Goal: Task Accomplishment & Management: Manage account settings

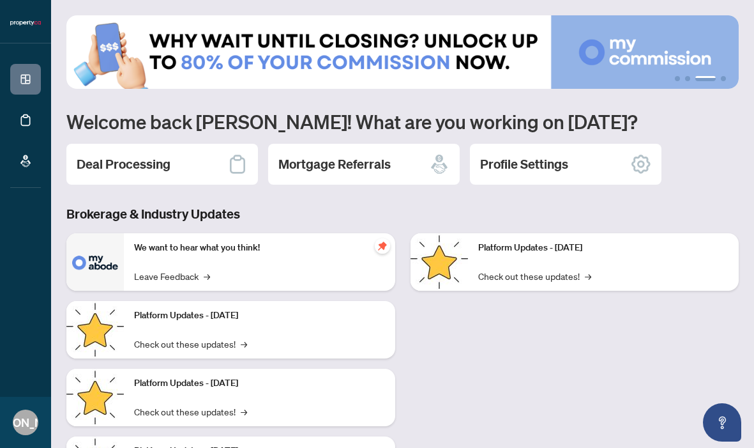
scroll to position [80, 0]
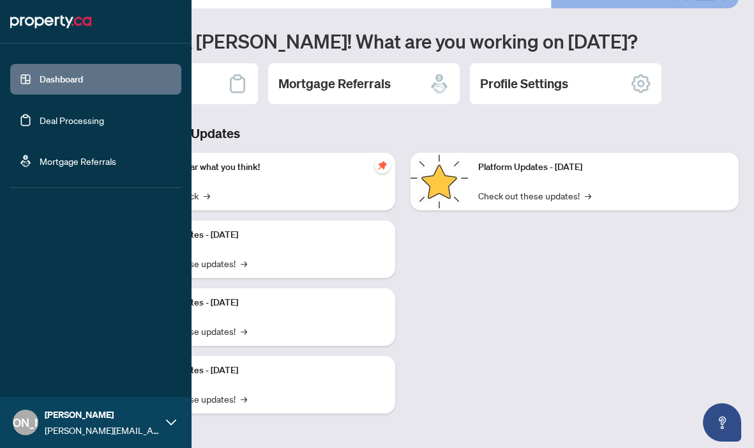
click at [40, 120] on link "Deal Processing" at bounding box center [72, 119] width 64 height 11
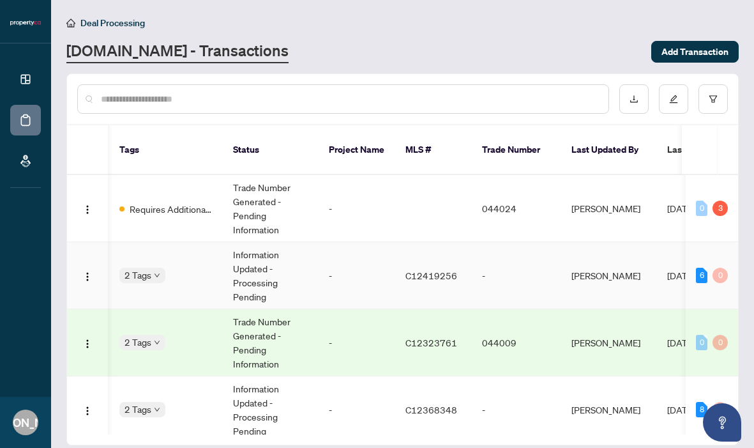
scroll to position [0, 327]
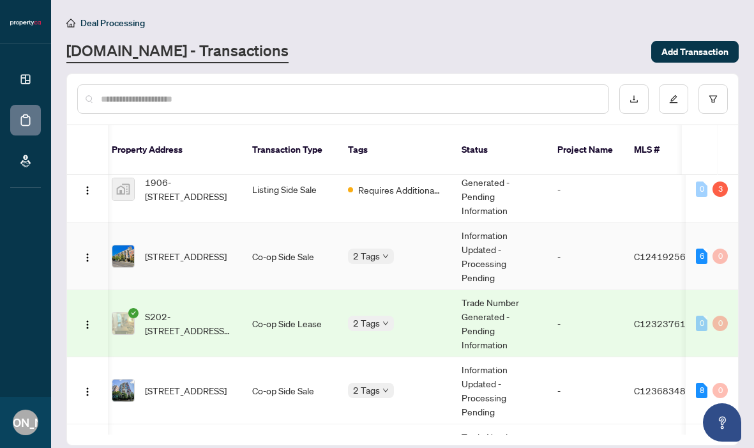
click at [184, 249] on span "[STREET_ADDRESS]" at bounding box center [186, 256] width 82 height 14
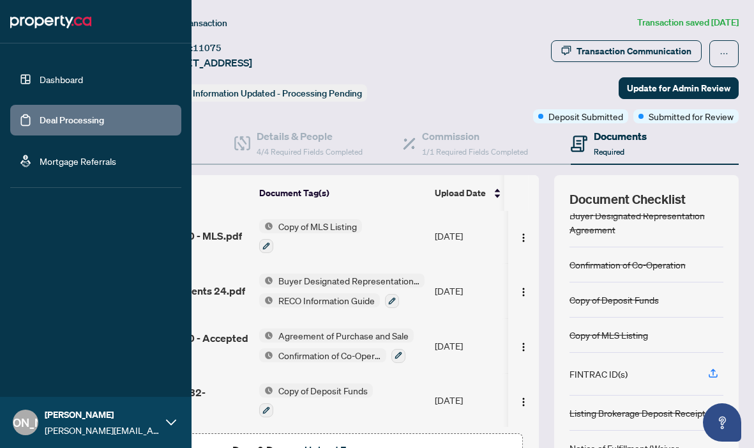
click at [40, 117] on link "Deal Processing" at bounding box center [72, 119] width 64 height 11
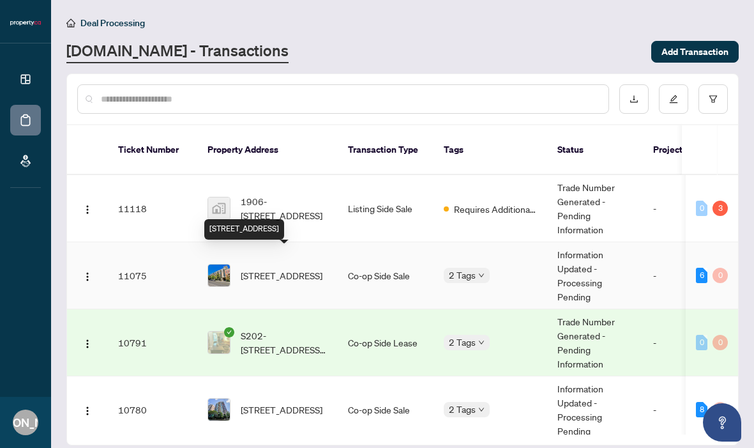
click at [298, 268] on span "[STREET_ADDRESS]" at bounding box center [282, 275] width 82 height 14
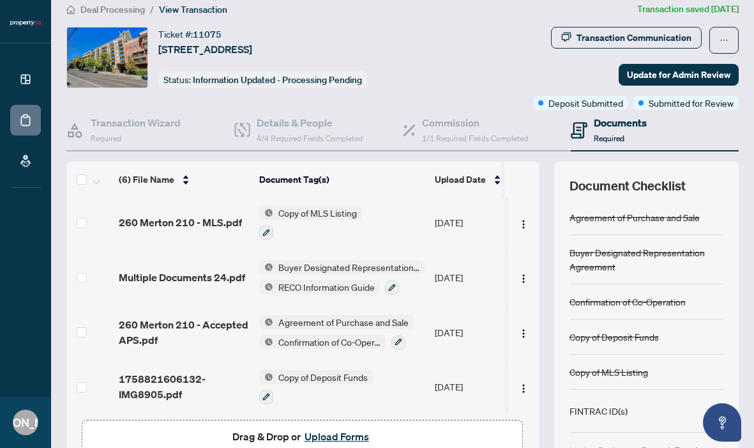
scroll to position [14, 0]
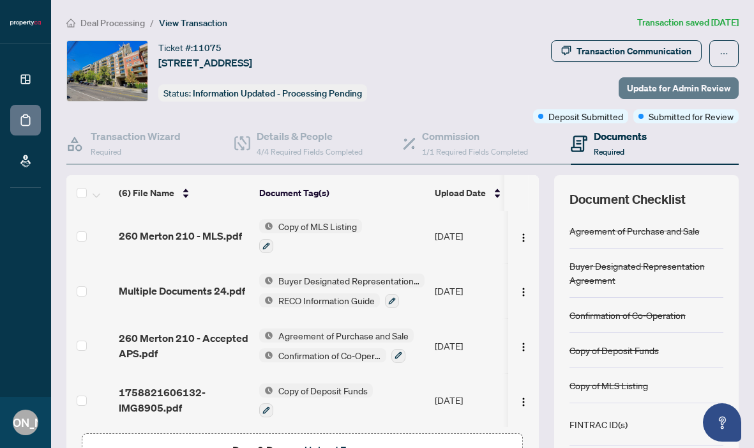
click at [675, 84] on span "Update for Admin Review" at bounding box center [678, 88] width 103 height 20
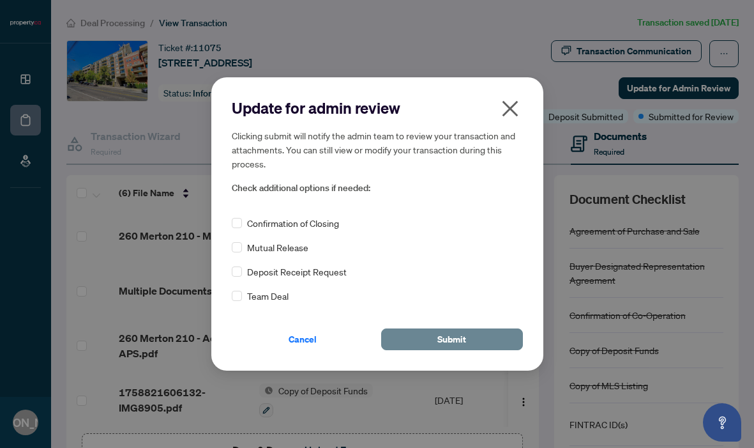
click at [439, 344] on span "Submit" at bounding box center [451, 339] width 29 height 20
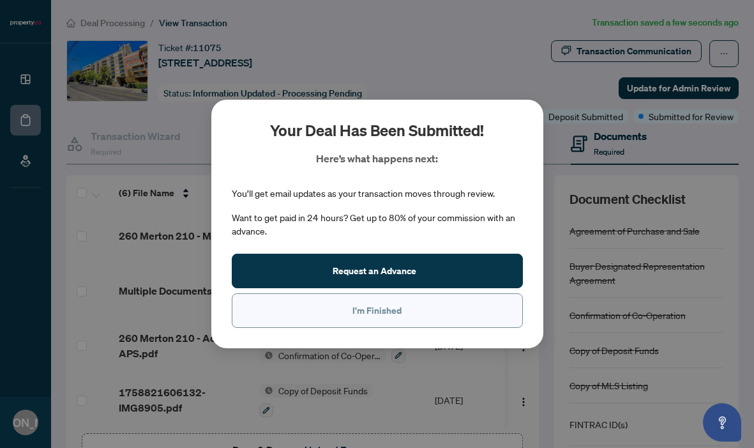
click at [427, 321] on button "I'm Finished" at bounding box center [377, 310] width 291 height 34
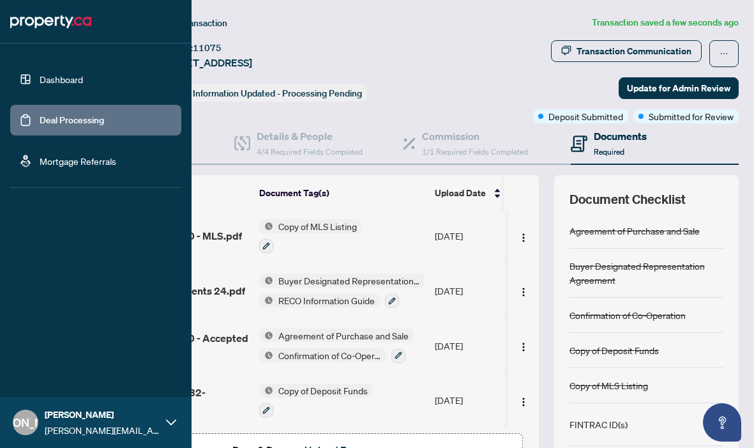
click at [40, 116] on link "Deal Processing" at bounding box center [72, 119] width 64 height 11
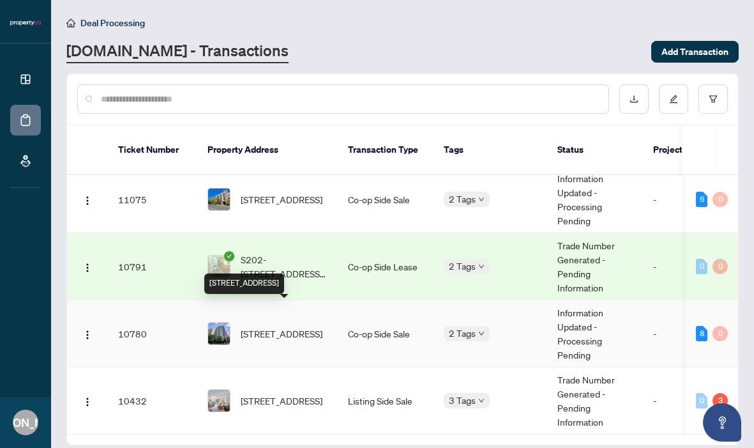
click at [305, 326] on span "[STREET_ADDRESS]" at bounding box center [282, 333] width 82 height 14
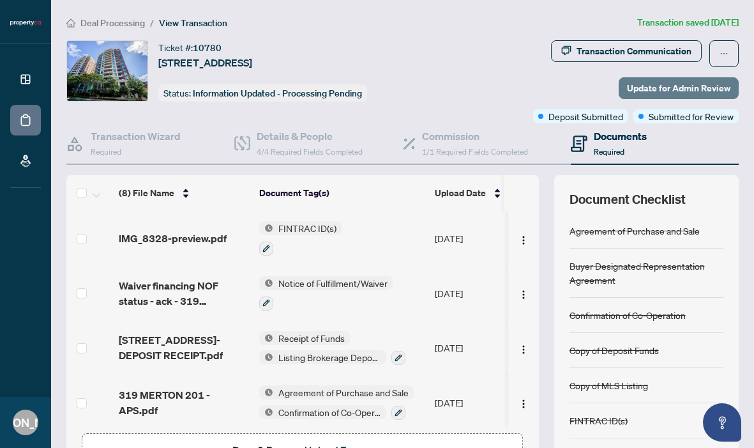
click at [651, 95] on span "Update for Admin Review" at bounding box center [678, 88] width 103 height 20
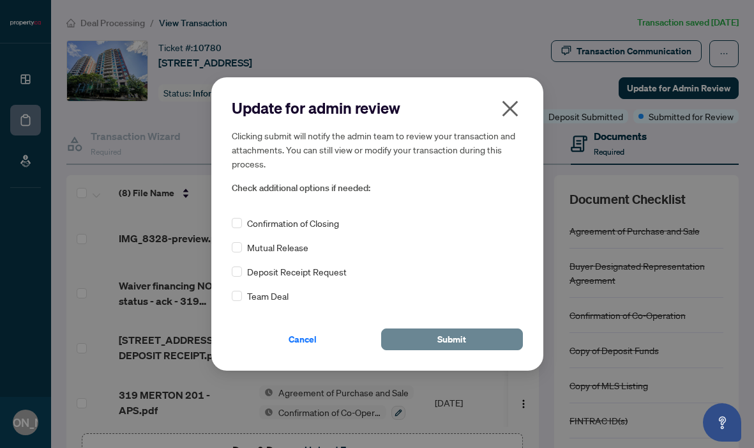
click at [444, 339] on span "Submit" at bounding box center [451, 339] width 29 height 20
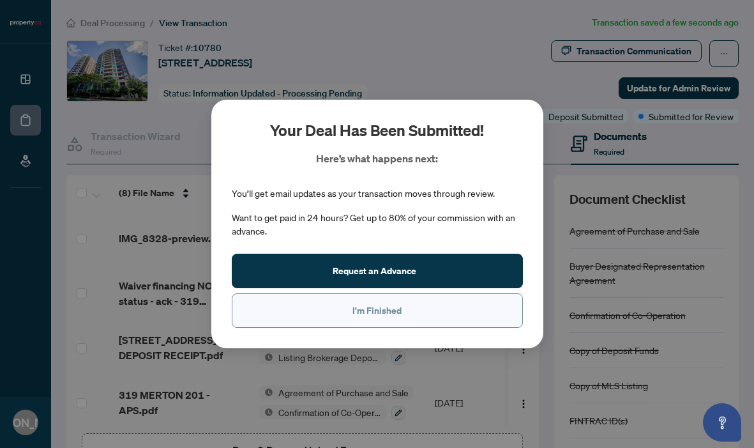
click at [377, 317] on span "I'm Finished" at bounding box center [376, 310] width 49 height 20
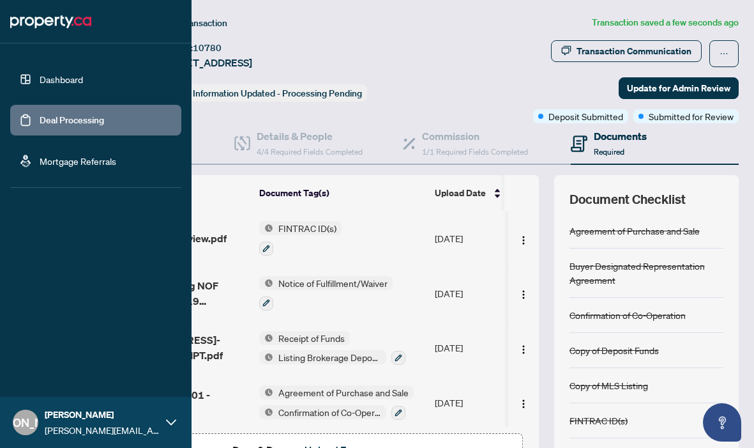
click at [40, 114] on link "Deal Processing" at bounding box center [72, 119] width 64 height 11
